Goal: Task Accomplishment & Management: Use online tool/utility

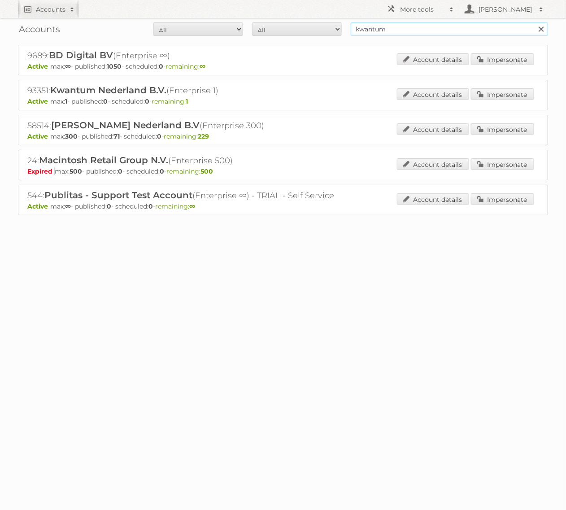
click at [425, 32] on input "kwantum" at bounding box center [449, 28] width 197 height 13
type input "ici"
click at [534, 22] on input "Search" at bounding box center [540, 28] width 13 height 13
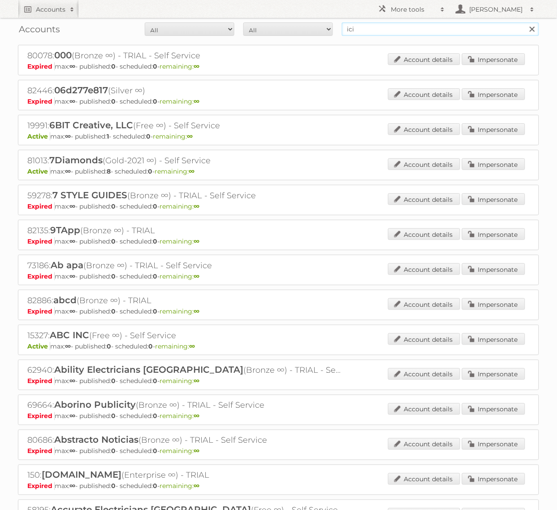
click at [386, 32] on input "ici" at bounding box center [440, 28] width 197 height 13
type input "ici paris xl"
click at [526, 22] on input "Search" at bounding box center [532, 28] width 13 height 13
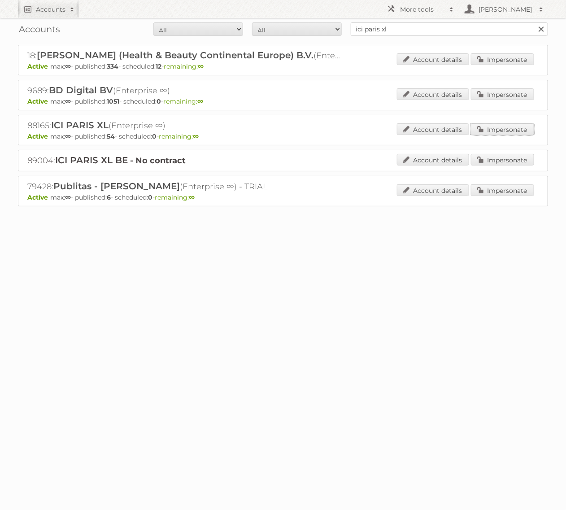
click at [496, 126] on link "Impersonate" at bounding box center [502, 129] width 63 height 12
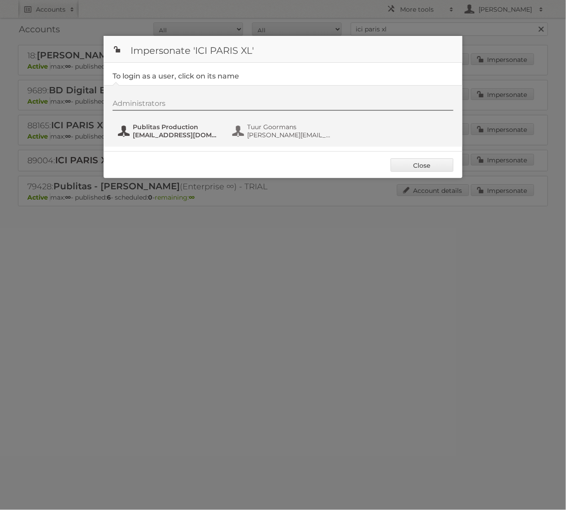
click at [187, 132] on span "fs+iciparisxl@publitas.com" at bounding box center [176, 135] width 87 height 8
